Goal: Task Accomplishment & Management: Manage account settings

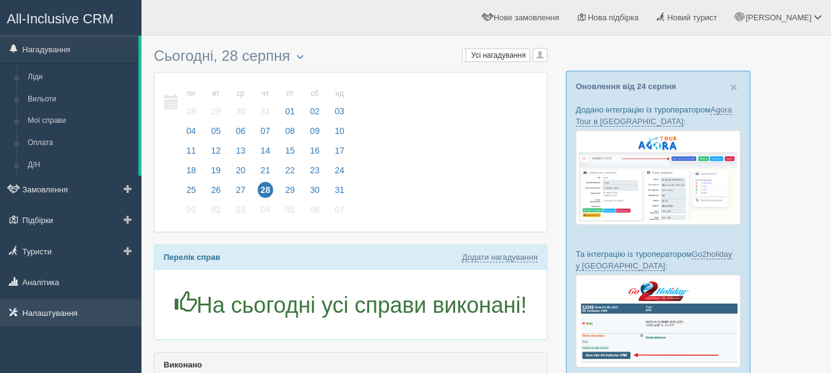
click at [52, 307] on link "Налаштування" at bounding box center [70, 313] width 141 height 27
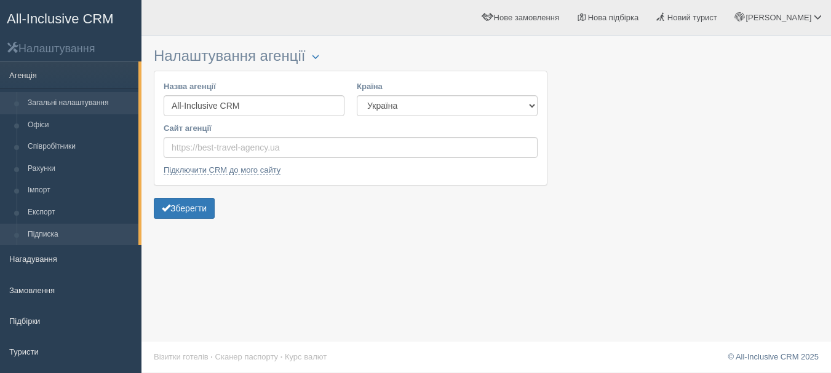
click at [80, 229] on link "Підписка" at bounding box center [80, 235] width 116 height 22
